Goal: Navigation & Orientation: Find specific page/section

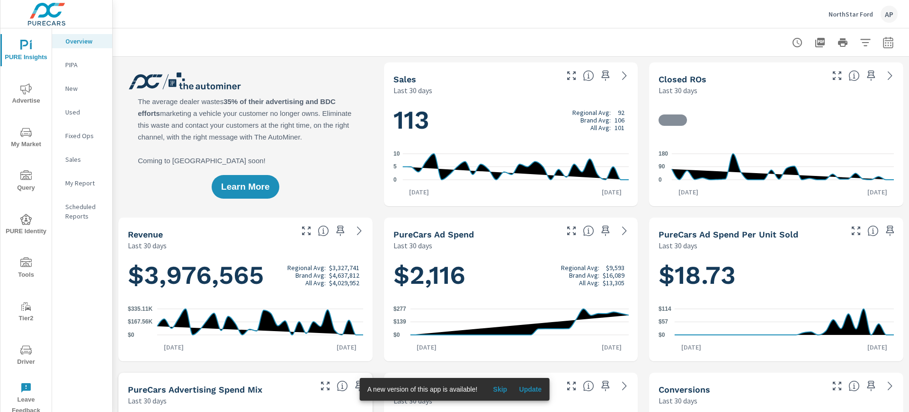
click at [847, 16] on p "NorthStar Ford" at bounding box center [850, 14] width 44 height 9
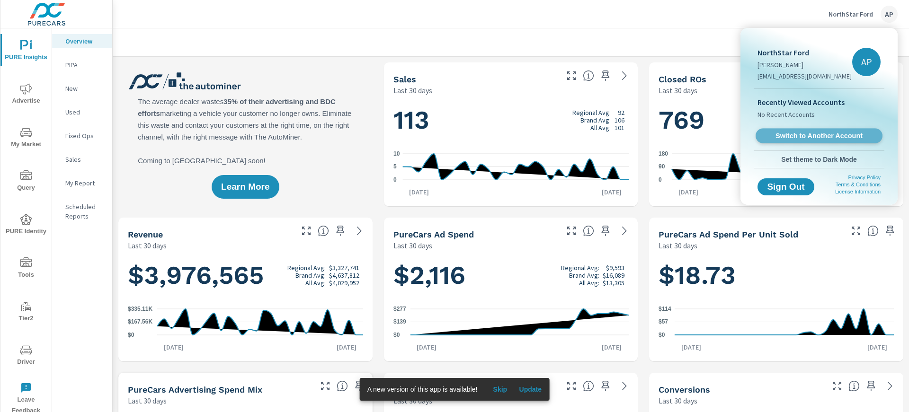
click at [808, 140] on span "Switch to Another Account" at bounding box center [819, 136] width 116 height 9
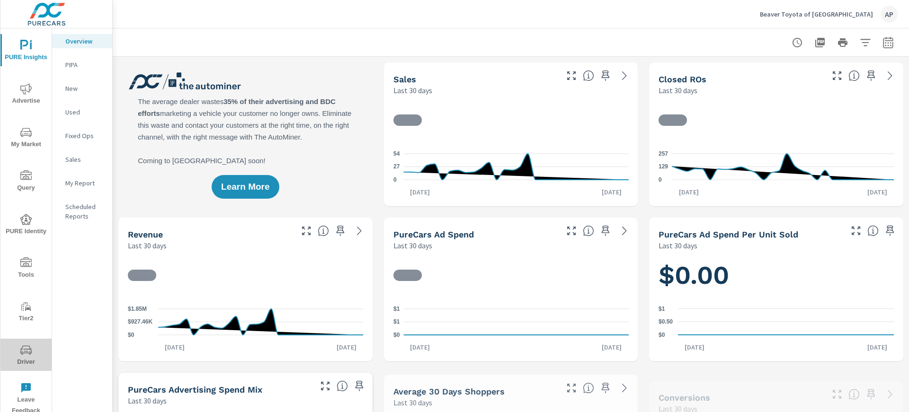
click at [26, 349] on icon "nav menu" at bounding box center [25, 350] width 11 height 9
